Goal: Obtain resource: Download file/media

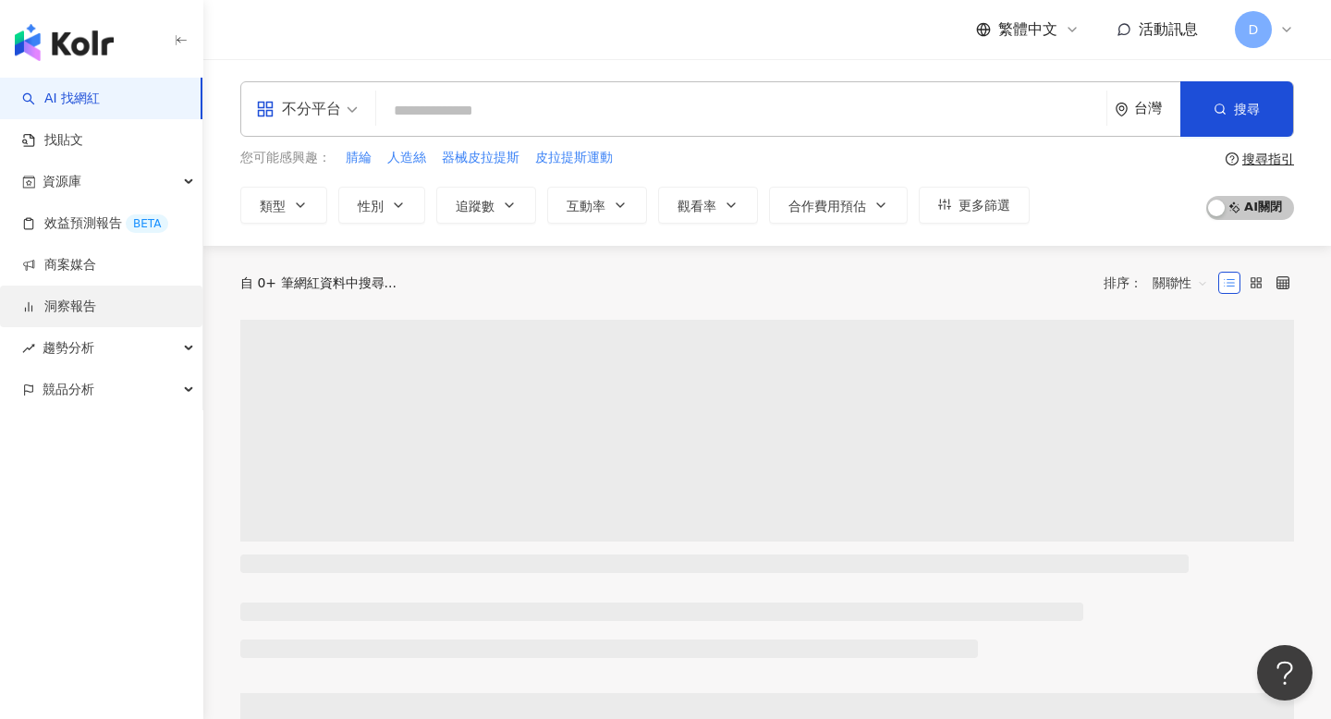
click at [96, 300] on link "洞察報告" at bounding box center [59, 307] width 74 height 18
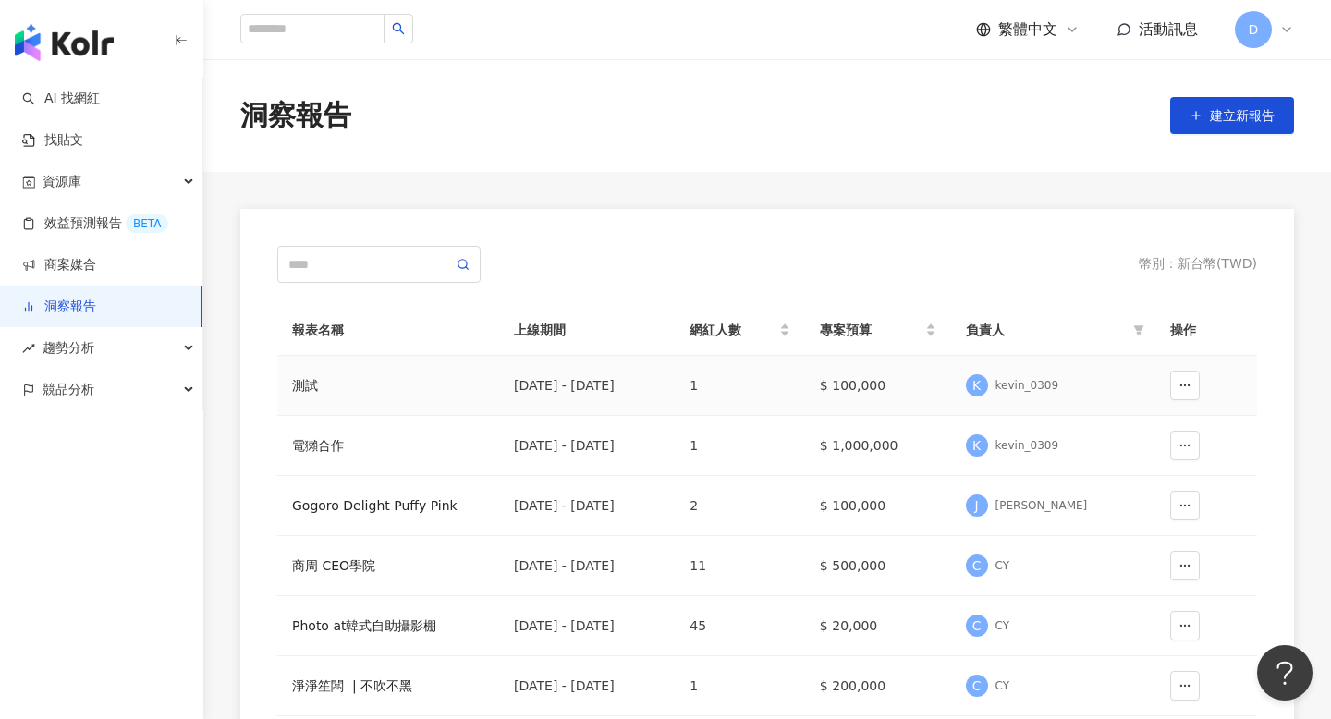
click at [358, 401] on td "測試" at bounding box center [388, 386] width 222 height 60
click at [310, 385] on div "測試" at bounding box center [388, 385] width 192 height 20
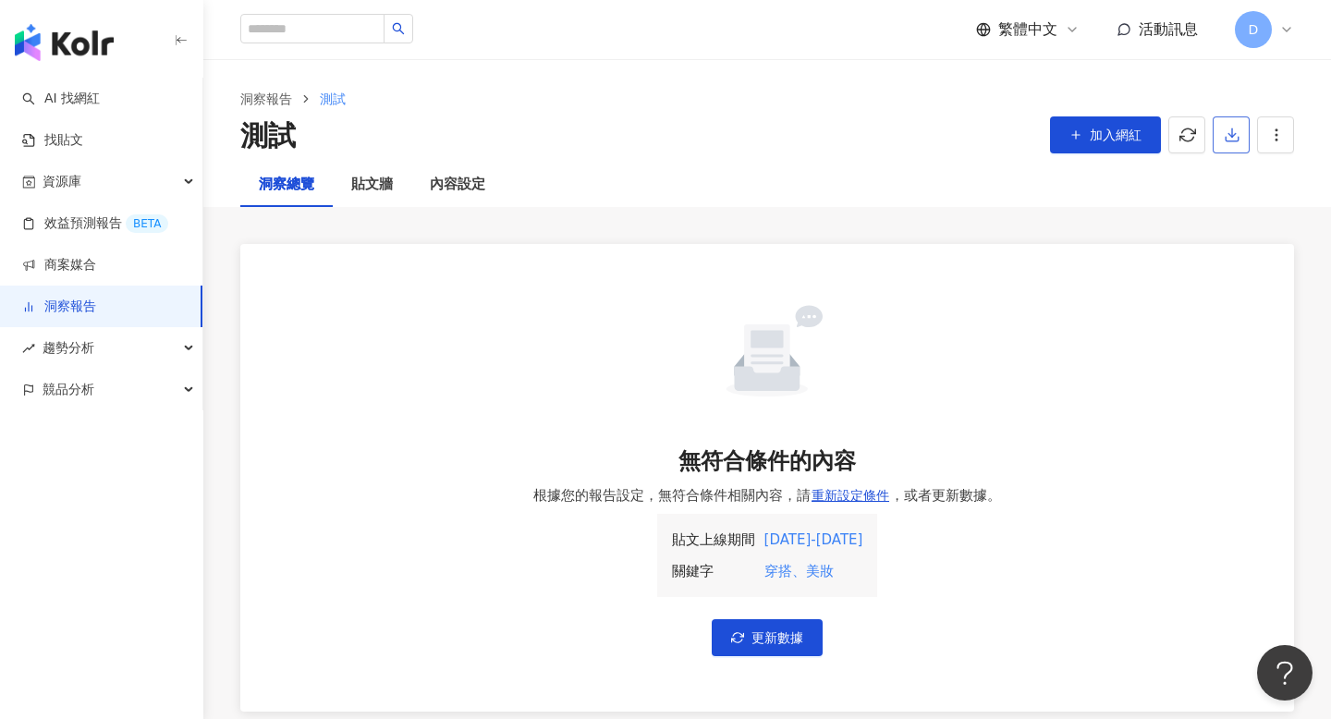
click at [1238, 132] on icon "button" at bounding box center [1232, 135] width 17 height 17
click at [1271, 26] on span "D" at bounding box center [1253, 29] width 37 height 37
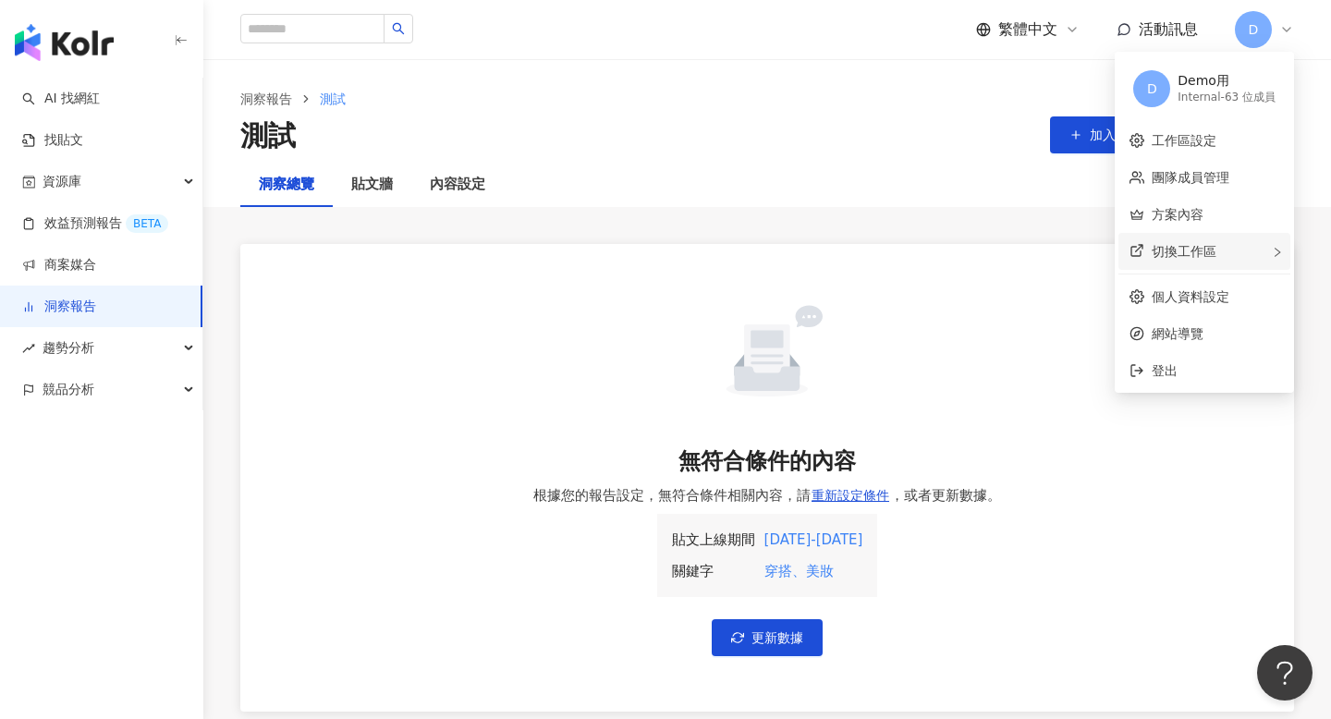
click at [1217, 264] on div "切換工作區" at bounding box center [1204, 251] width 172 height 37
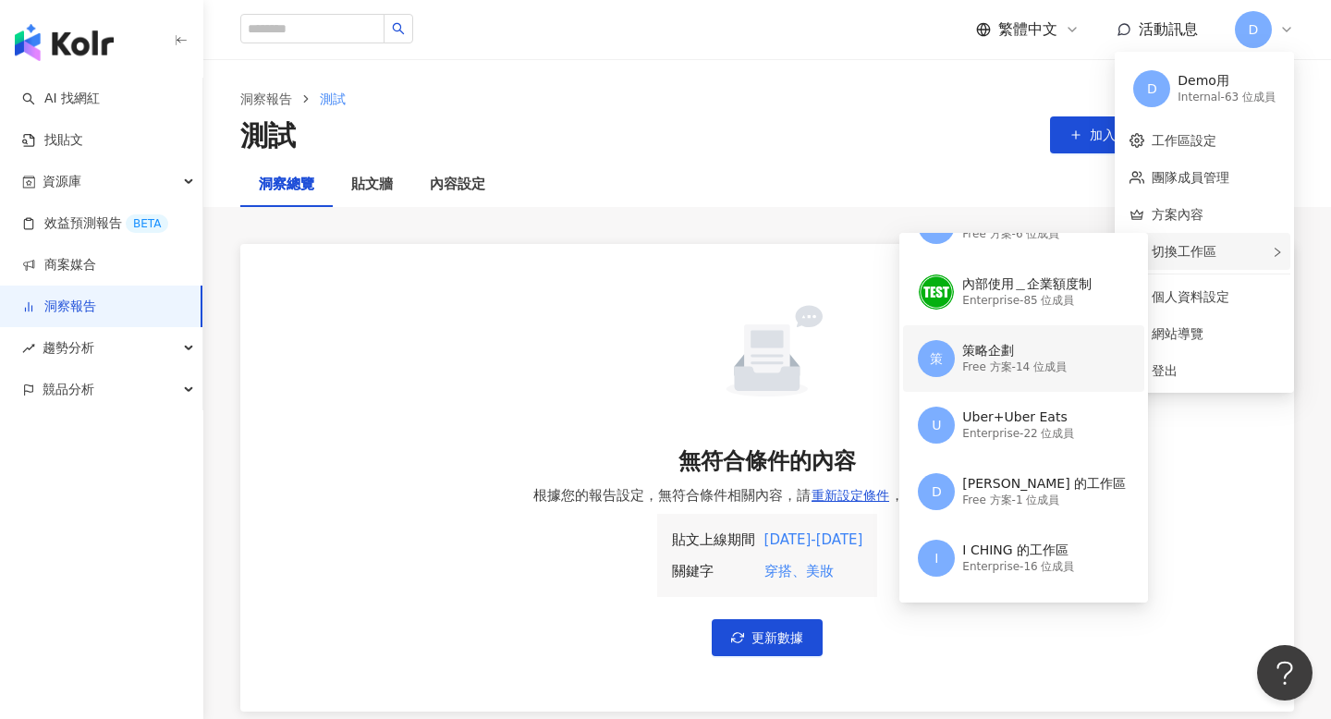
scroll to position [196, 0]
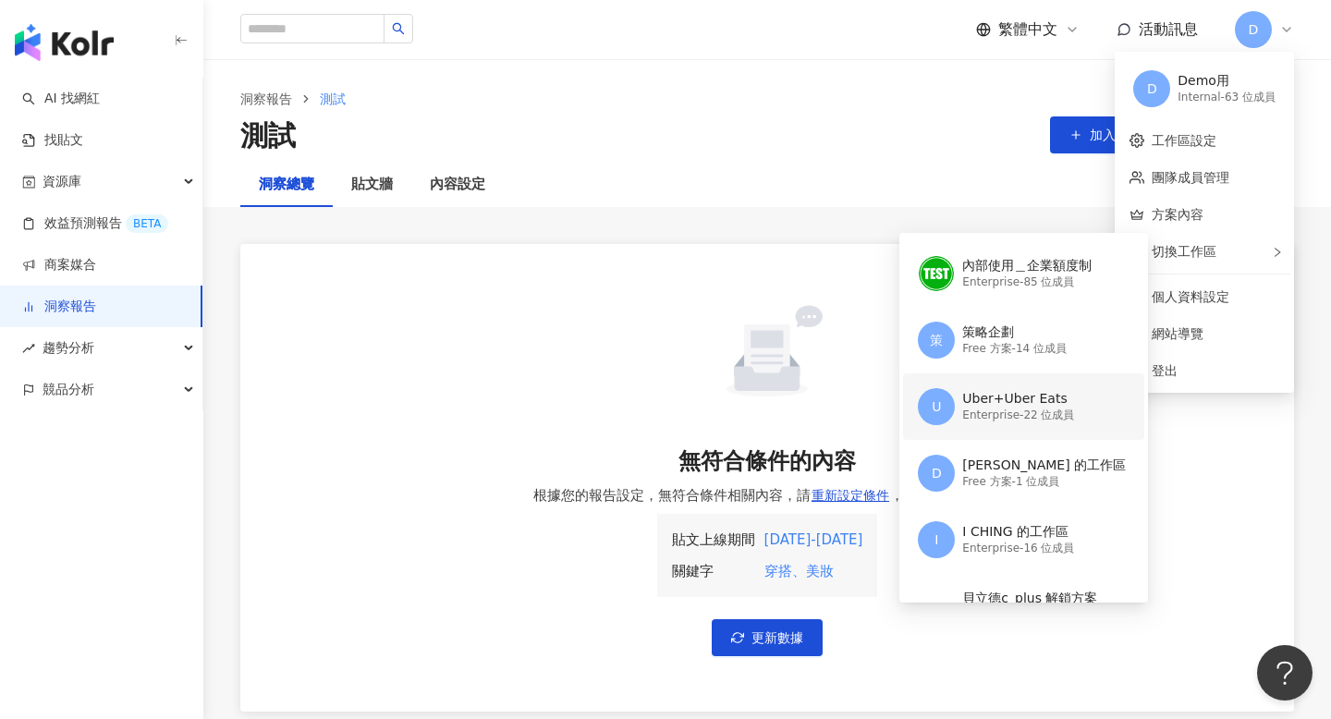
click at [1011, 406] on div "Uber+Uber Eats" at bounding box center [1018, 399] width 112 height 18
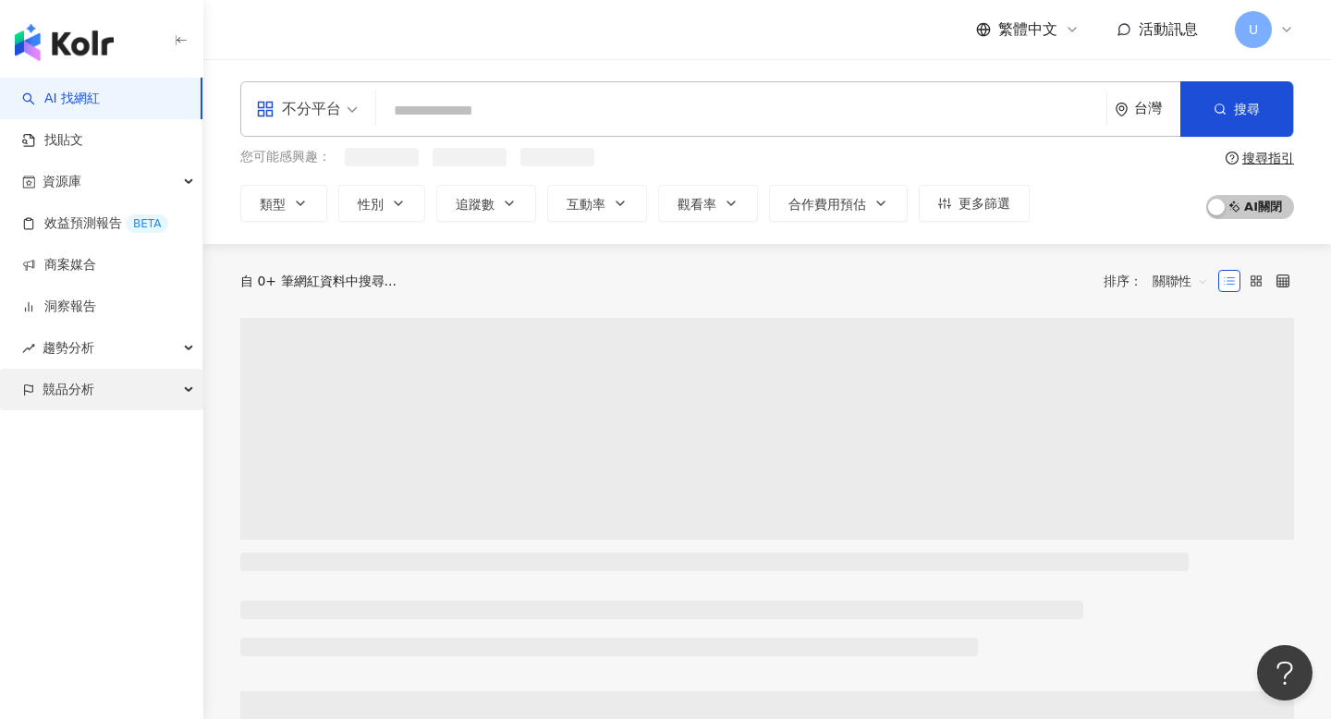
click at [118, 388] on div "競品分析" at bounding box center [101, 390] width 202 height 42
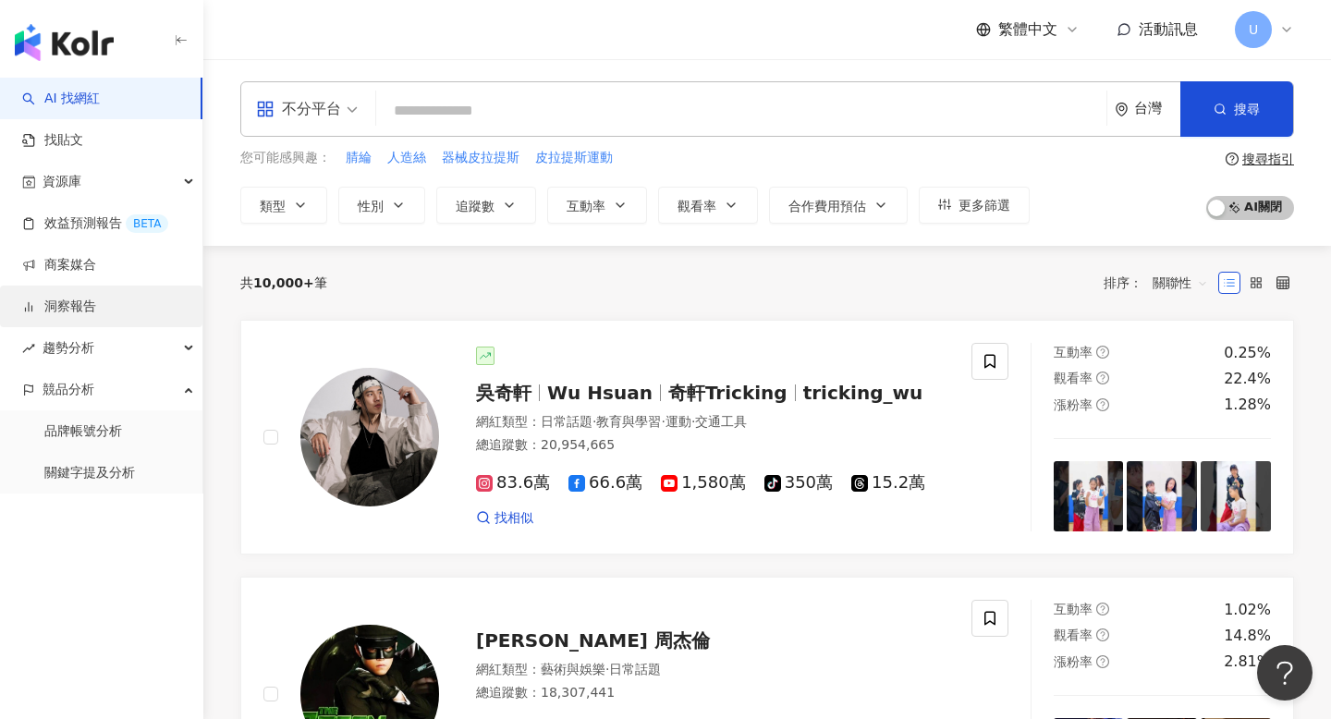
click at [96, 311] on link "洞察報告" at bounding box center [59, 307] width 74 height 18
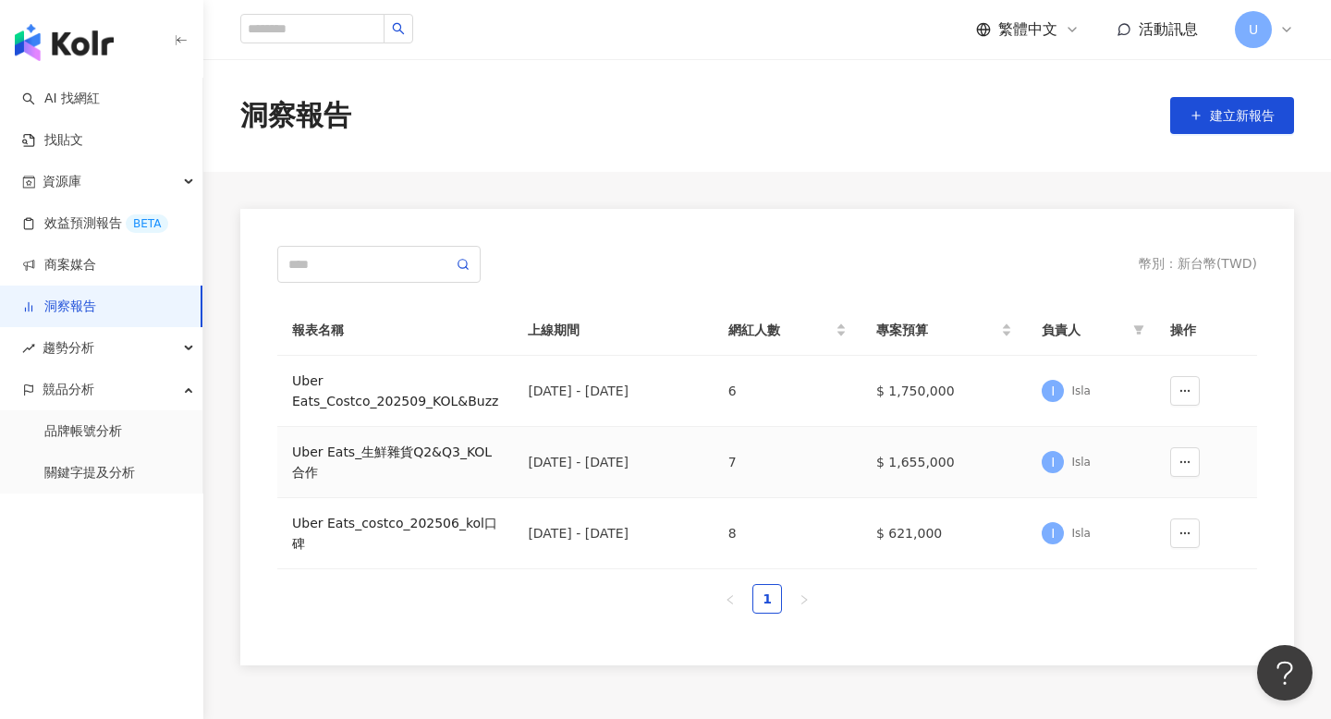
click at [384, 460] on div "Uber Eats_生鮮雜貨Q2&Q3_KOL合作" at bounding box center [395, 462] width 206 height 41
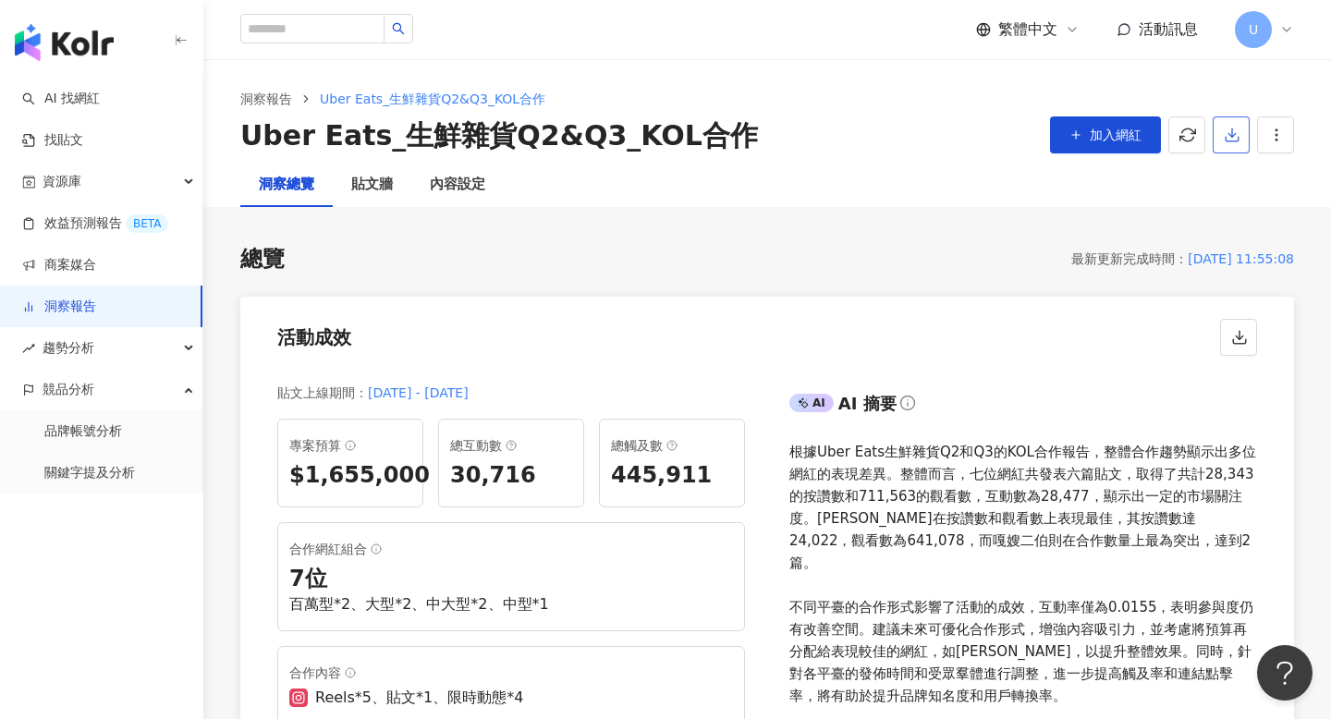
click at [1240, 135] on button "button" at bounding box center [1231, 134] width 37 height 37
click at [1249, 214] on span "匯出 Excel" at bounding box center [1259, 216] width 65 height 20
click at [1243, 141] on button "button" at bounding box center [1231, 134] width 37 height 37
